Goal: Find contact information

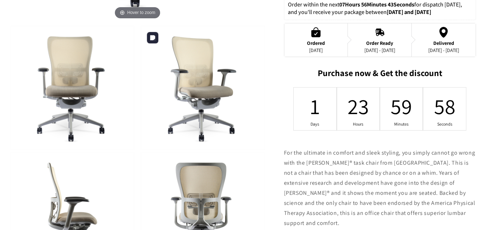
click at [187, 116] on img at bounding box center [202, 87] width 123 height 123
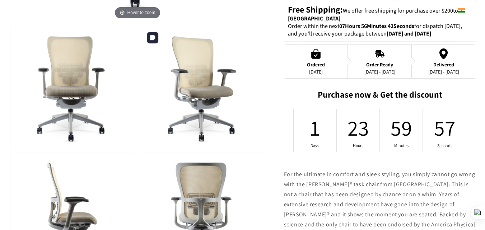
click at [204, 106] on img at bounding box center [202, 87] width 123 height 123
click at [208, 98] on img at bounding box center [202, 87] width 123 height 123
drag, startPoint x: 208, startPoint y: 98, endPoint x: 209, endPoint y: 104, distance: 6.6
click at [209, 104] on img at bounding box center [202, 87] width 123 height 123
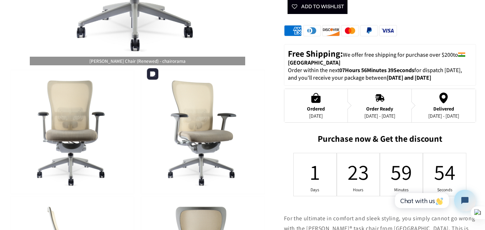
scroll to position [215, 0]
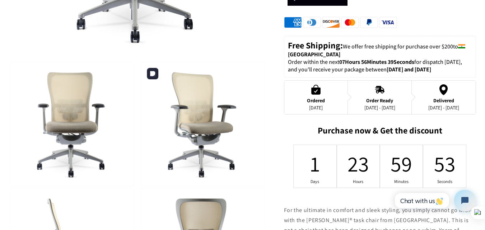
click at [196, 152] on img at bounding box center [202, 123] width 123 height 123
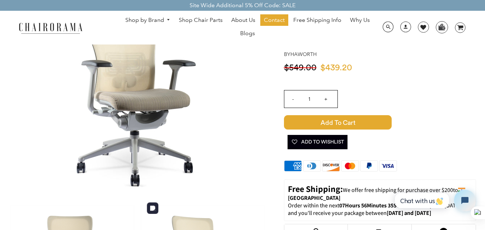
scroll to position [144, 0]
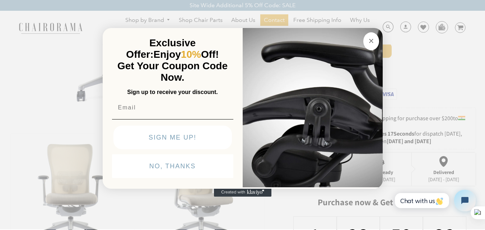
click at [370, 39] on circle "Close dialog" at bounding box center [371, 41] width 8 height 8
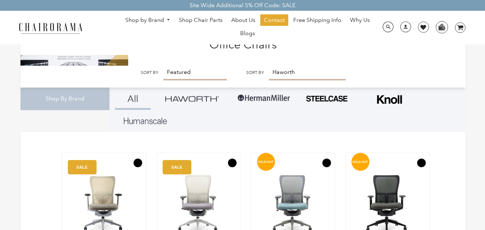
scroll to position [237, 0]
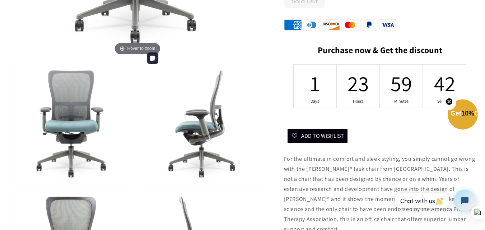
scroll to position [287, 0]
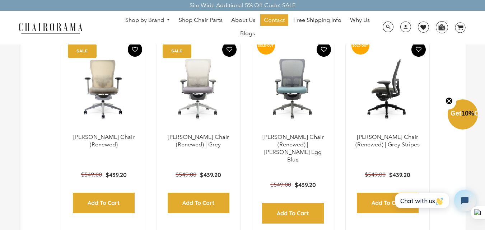
scroll to position [151, 0]
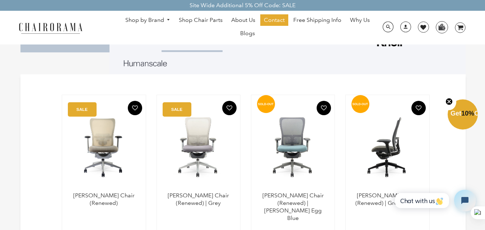
click at [402, 156] on img at bounding box center [387, 147] width 69 height 90
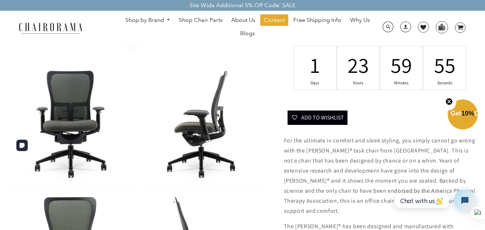
scroll to position [144, 0]
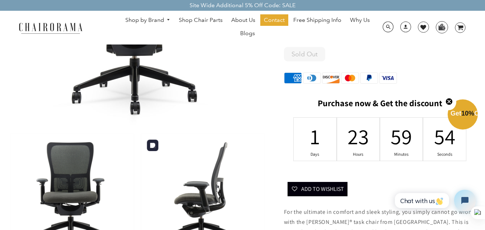
click at [196, 185] on img at bounding box center [202, 195] width 123 height 123
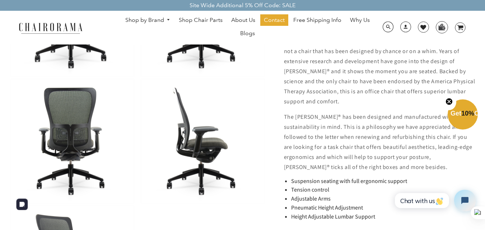
scroll to position [323, 0]
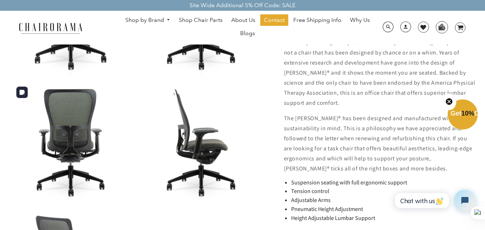
drag, startPoint x: 72, startPoint y: 126, endPoint x: 247, endPoint y: 112, distance: 175.0
click at [247, 112] on img at bounding box center [202, 142] width 123 height 123
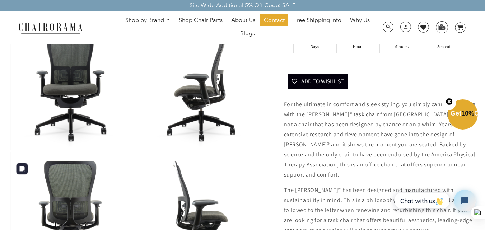
scroll to position [215, 0]
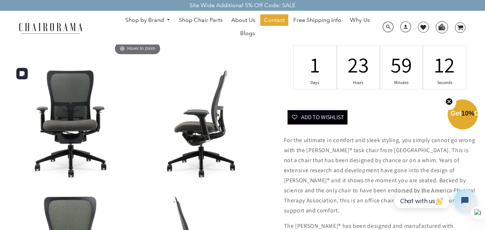
click at [69, 146] on img at bounding box center [72, 123] width 123 height 123
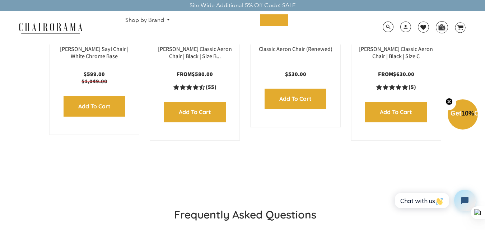
scroll to position [944, 0]
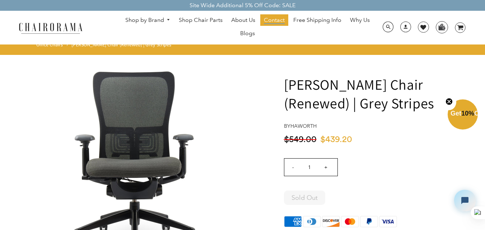
click at [278, 17] on span "Contact" at bounding box center [274, 21] width 21 height 8
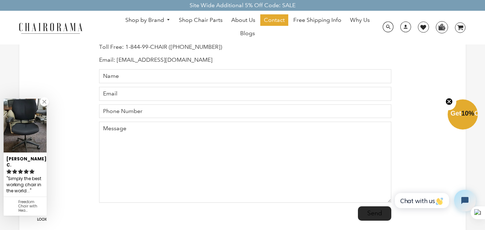
scroll to position [108, 0]
